Goal: Transaction & Acquisition: Purchase product/service

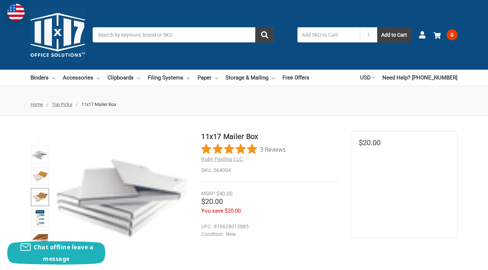
click at [37, 200] on img at bounding box center [40, 197] width 16 height 16
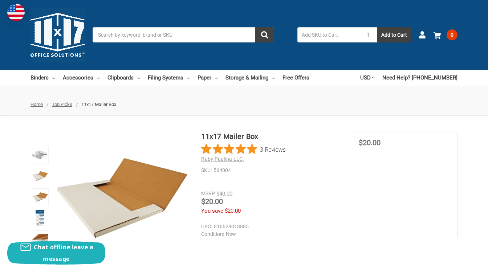
click at [34, 151] on link at bounding box center [40, 155] width 18 height 18
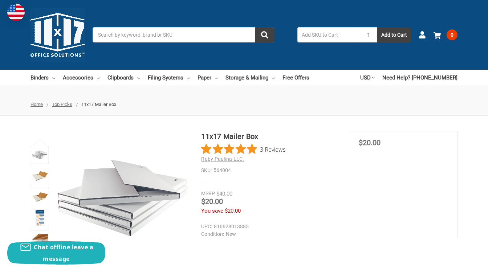
click at [411, 189] on section "MSRP $40.00 Was Price Now $20.00 You save $20.00" at bounding box center [404, 184] width 107 height 107
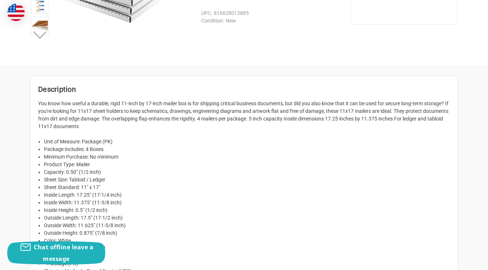
scroll to position [214, 0]
click at [345, 186] on li "Sheet Standard: 11" x 17"" at bounding box center [247, 187] width 406 height 8
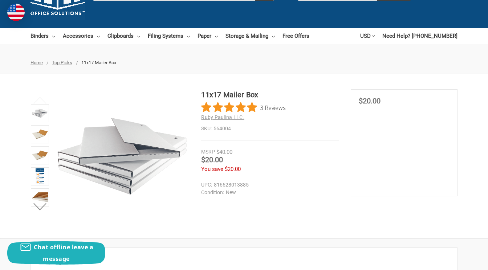
scroll to position [42, 0]
